Goal: Information Seeking & Learning: Compare options

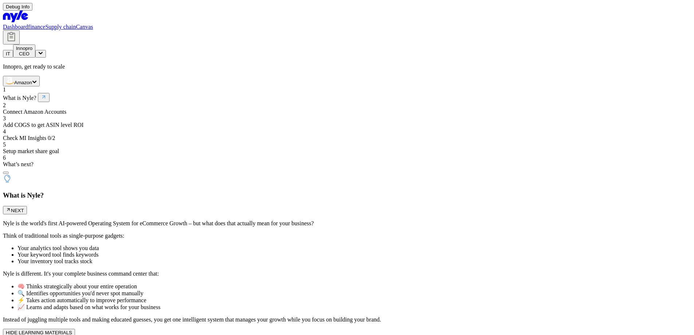
click at [43, 52] on icon at bounding box center [41, 53] width 4 height 3
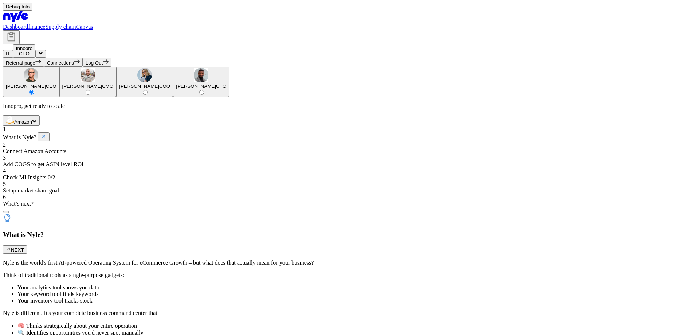
click at [112, 67] on button "Log Out" at bounding box center [97, 62] width 29 height 9
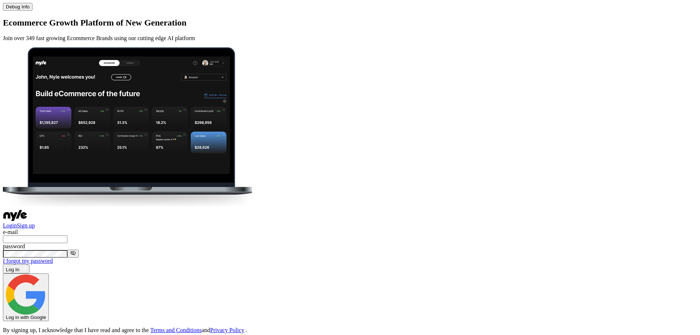
drag, startPoint x: 465, startPoint y: 77, endPoint x: 438, endPoint y: 87, distance: 29.1
click at [67, 235] on input "text" at bounding box center [35, 239] width 64 height 8
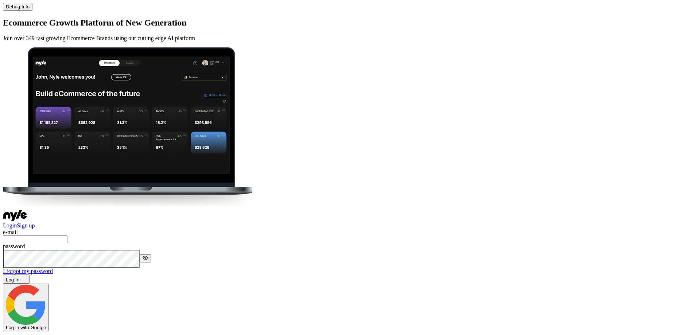
type input "zephyr@nyle.ai"
click at [30, 274] on button "Log In" at bounding box center [16, 278] width 27 height 9
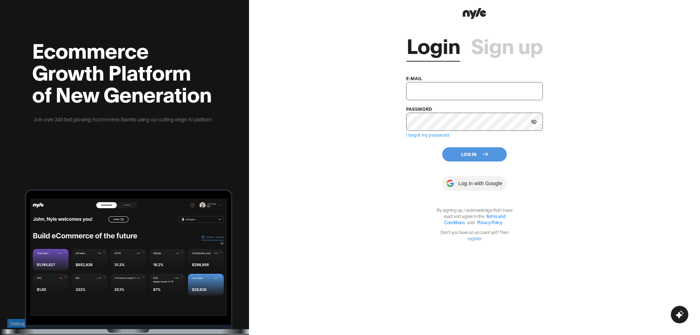
drag, startPoint x: 0, startPoint y: 0, endPoint x: 368, endPoint y: 231, distance: 434.4
click at [368, 231] on div "Login Sign up e-mail password I forgot my password Log In Log in with Google By…" at bounding box center [474, 167] width 451 height 335
click at [416, 94] on input "text" at bounding box center [474, 91] width 137 height 18
paste input "[EMAIL_ADDRESS][PERSON_NAME]"
type input "[EMAIL_ADDRESS][PERSON_NAME]"
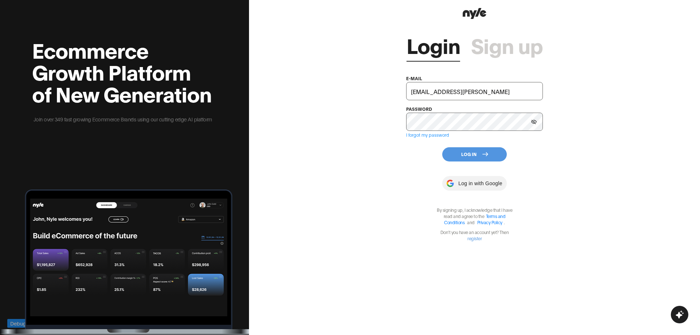
drag, startPoint x: 408, startPoint y: 155, endPoint x: 436, endPoint y: 148, distance: 28.7
click at [408, 155] on div "Login Sign up e-mail [EMAIL_ADDRESS][PERSON_NAME] password I forgot my password…" at bounding box center [474, 131] width 137 height 220
click at [463, 155] on button "Log In" at bounding box center [474, 154] width 64 height 14
click at [472, 156] on button "Log In" at bounding box center [474, 154] width 64 height 14
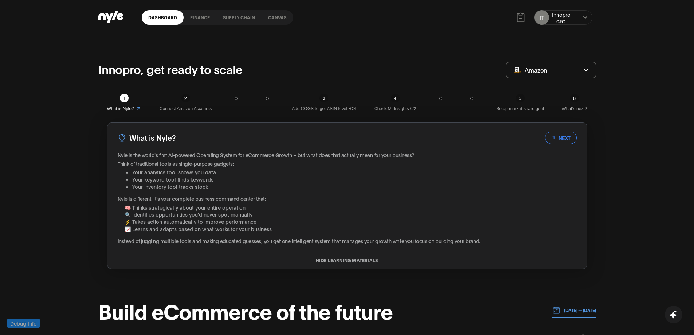
click at [138, 107] on icon at bounding box center [139, 109] width 6 height 6
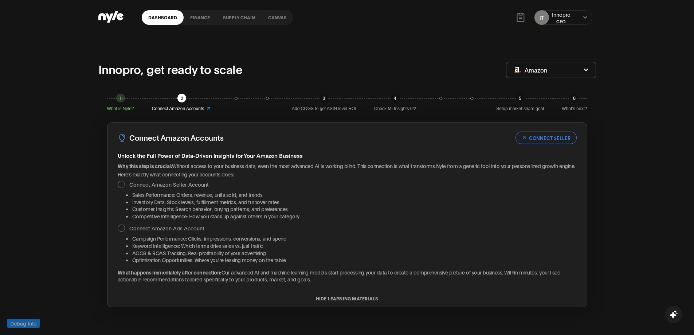
click at [210, 109] on icon at bounding box center [209, 108] width 3 height 3
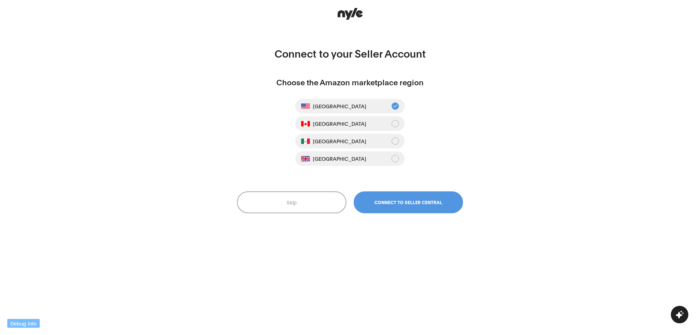
click at [281, 208] on button "Skip" at bounding box center [291, 202] width 109 height 22
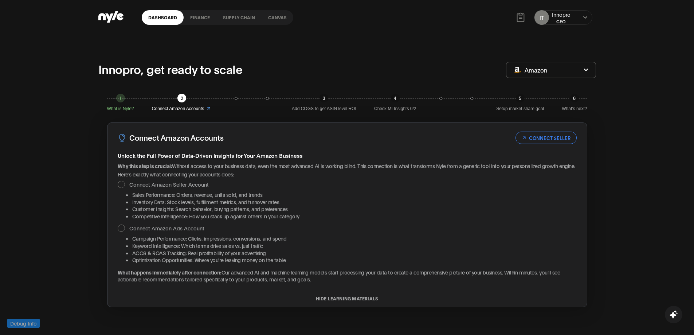
click at [548, 140] on button "CONNECT SELLER" at bounding box center [546, 138] width 61 height 12
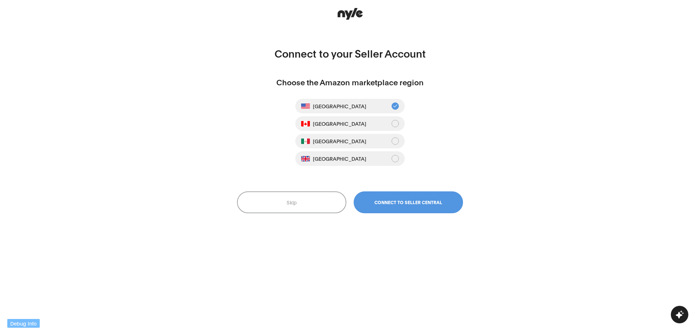
click at [312, 205] on button "Skip" at bounding box center [291, 202] width 109 height 22
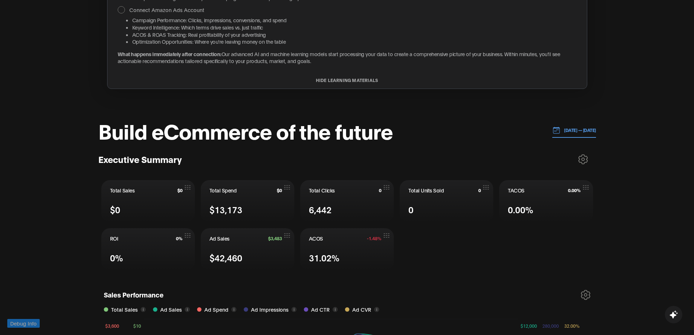
scroll to position [219, 0]
click at [581, 164] on icon at bounding box center [583, 159] width 10 height 10
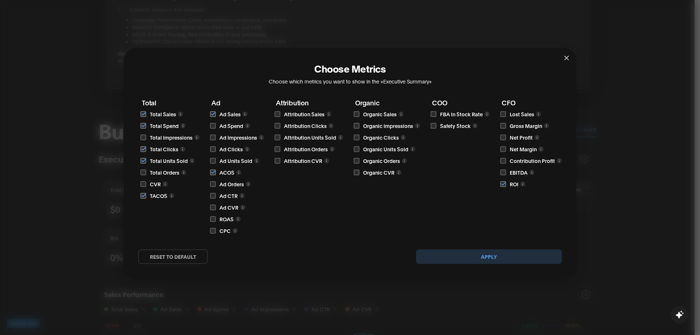
click at [143, 137] on input "checkbox" at bounding box center [143, 137] width 6 height 6
checkbox input "true"
click at [144, 173] on input "checkbox" at bounding box center [143, 172] width 6 height 6
checkbox input "true"
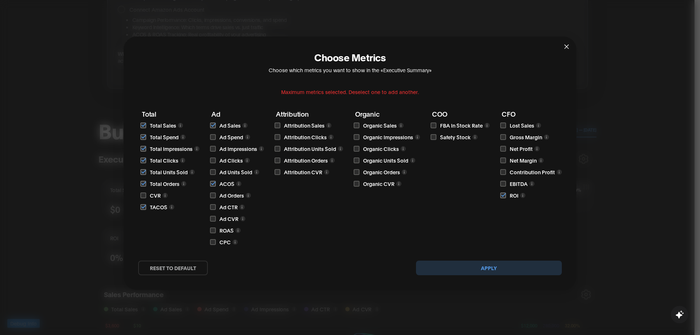
drag, startPoint x: 213, startPoint y: 148, endPoint x: 328, endPoint y: 148, distance: 115.2
click at [225, 148] on div "Ad Impressions" at bounding box center [237, 149] width 52 height 8
click at [276, 148] on input "checkbox" at bounding box center [277, 149] width 6 height 6
checkbox input "false"
click at [358, 148] on input "checkbox" at bounding box center [356, 149] width 6 height 6
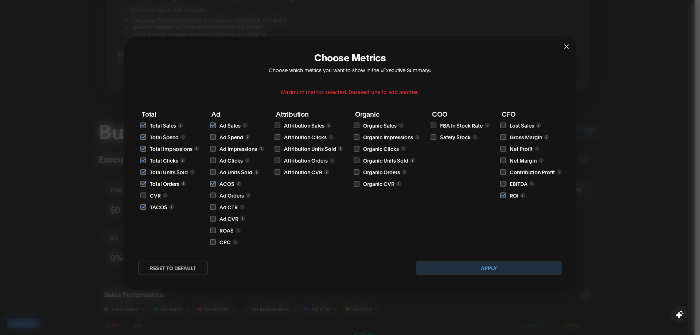
click at [355, 148] on input "checkbox" at bounding box center [356, 149] width 6 height 6
click at [357, 149] on input "checkbox" at bounding box center [356, 149] width 6 height 6
checkbox input "false"
click at [489, 265] on button "Apply" at bounding box center [489, 268] width 146 height 15
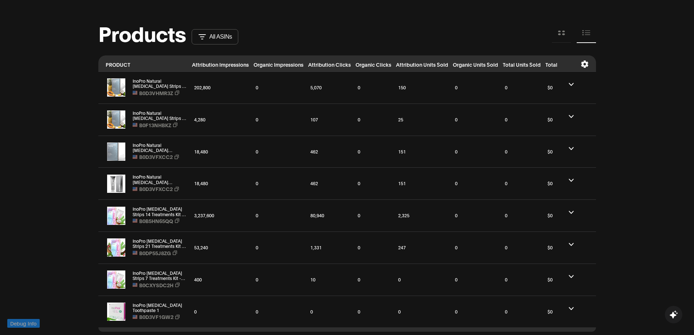
scroll to position [692, 0]
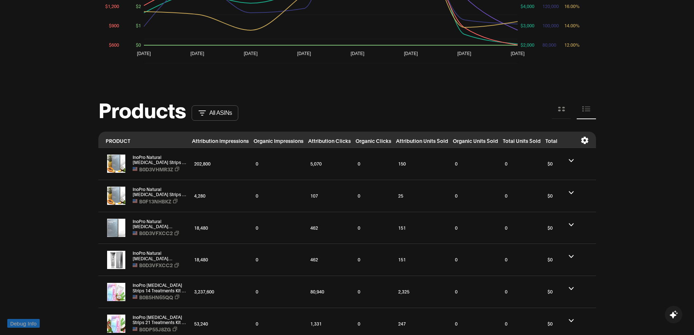
click at [565, 108] on icon at bounding box center [562, 109] width 8 height 8
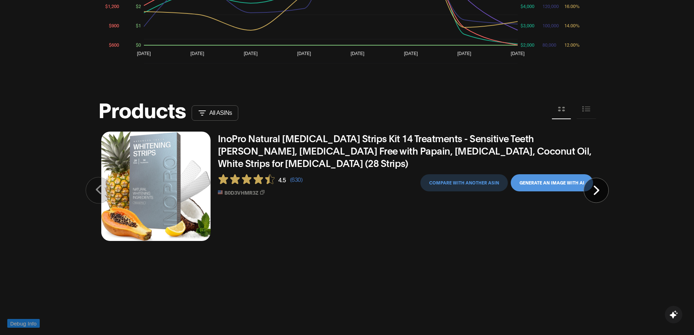
click at [559, 185] on button "Generate an image with AI" at bounding box center [552, 182] width 82 height 17
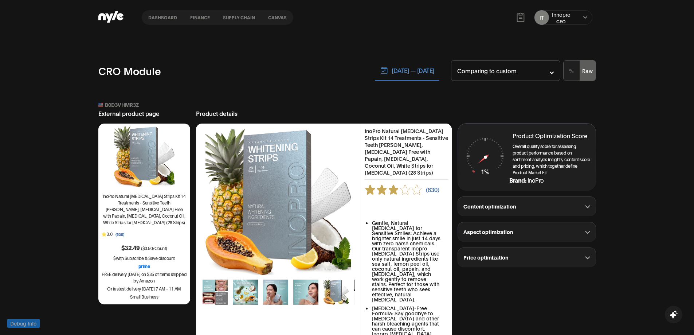
click at [165, 17] on link "Dashboard" at bounding box center [163, 17] width 42 height 15
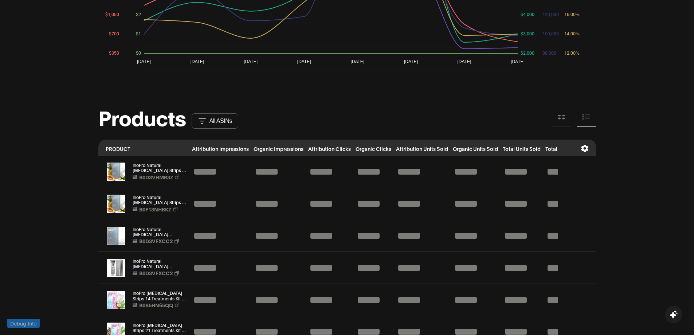
scroll to position [621, 0]
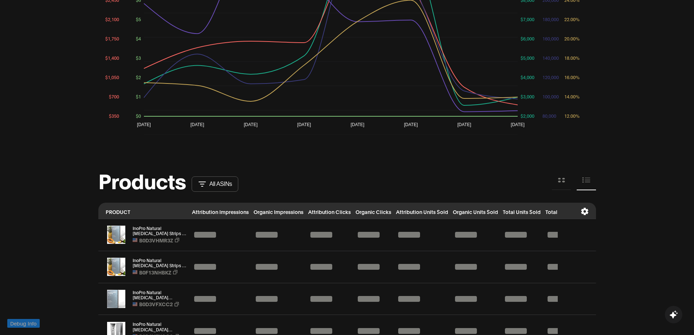
click at [558, 181] on icon at bounding box center [562, 180] width 8 height 8
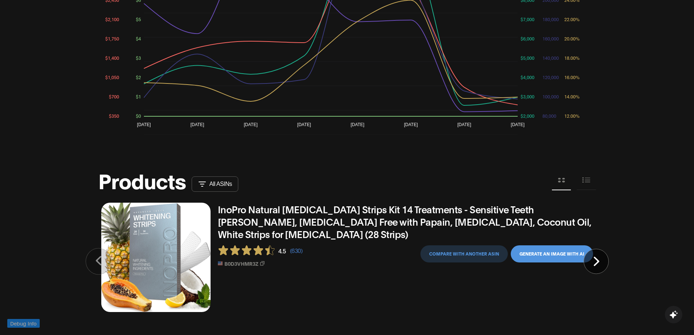
click at [476, 254] on button "Compare with another asin" at bounding box center [464, 253] width 87 height 17
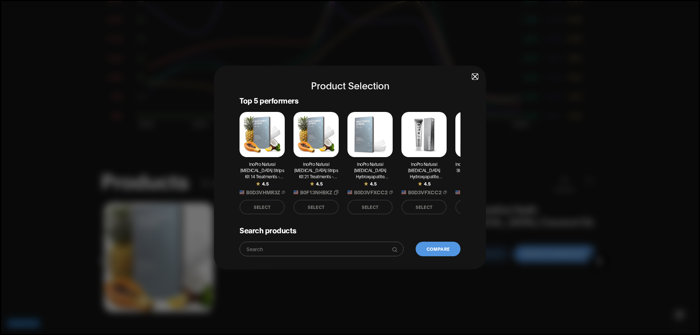
click at [367, 206] on button "select" at bounding box center [369, 207] width 45 height 15
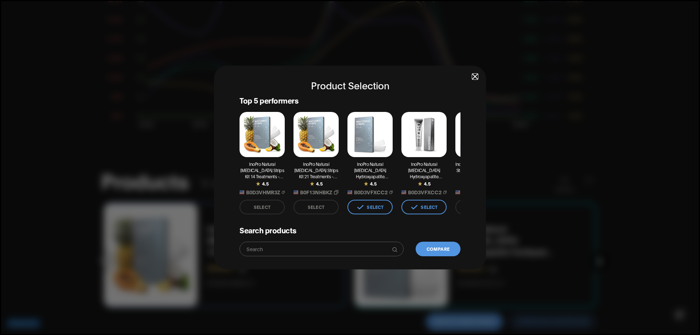
drag, startPoint x: 329, startPoint y: 205, endPoint x: 346, endPoint y: 203, distance: 16.8
click at [329, 204] on button "select" at bounding box center [315, 207] width 45 height 15
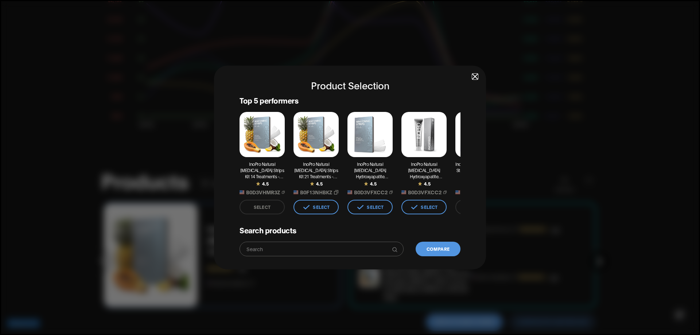
click at [443, 248] on button "Compare" at bounding box center [437, 249] width 45 height 15
